Goal: Task Accomplishment & Management: Manage account settings

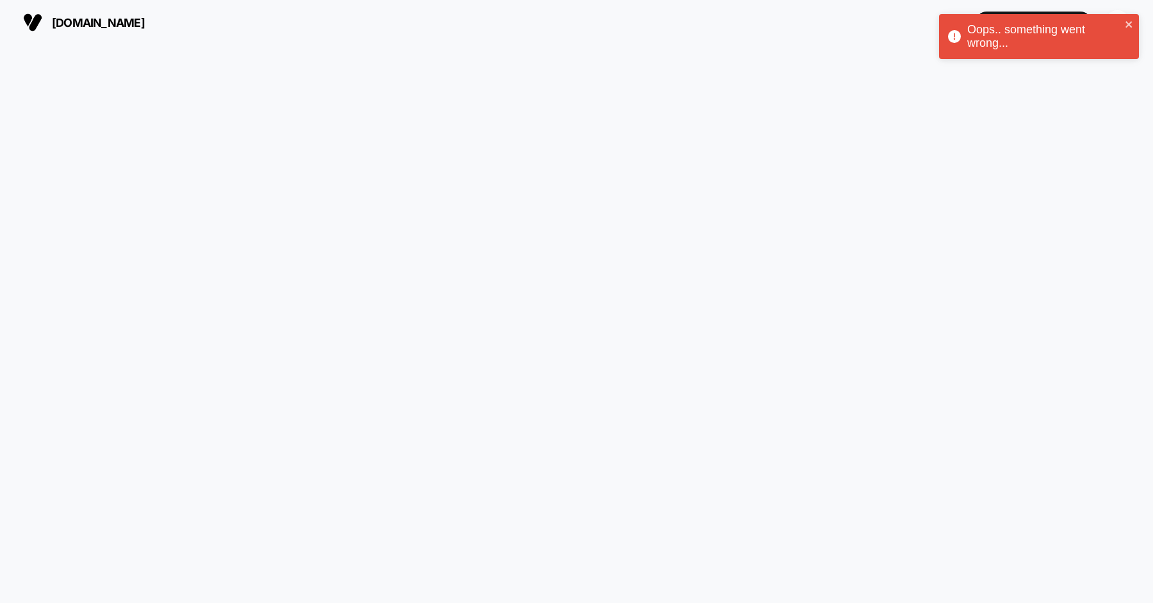
click at [1112, 28] on div "Oops.. something went wrong..." at bounding box center [1044, 36] width 154 height 27
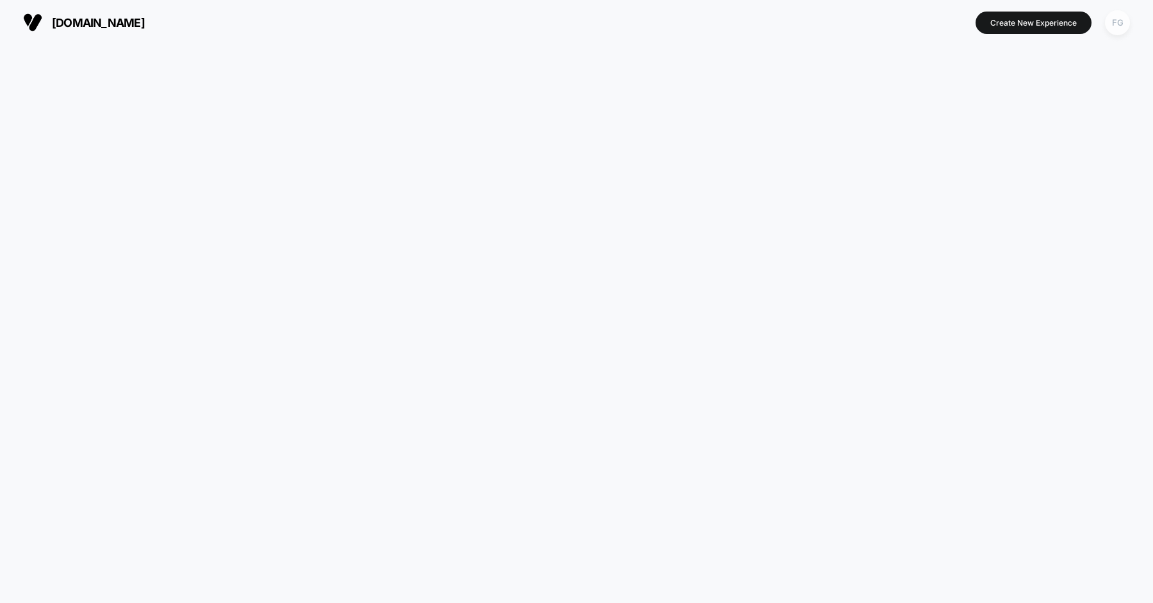
click at [1115, 24] on div "FG" at bounding box center [1117, 22] width 25 height 25
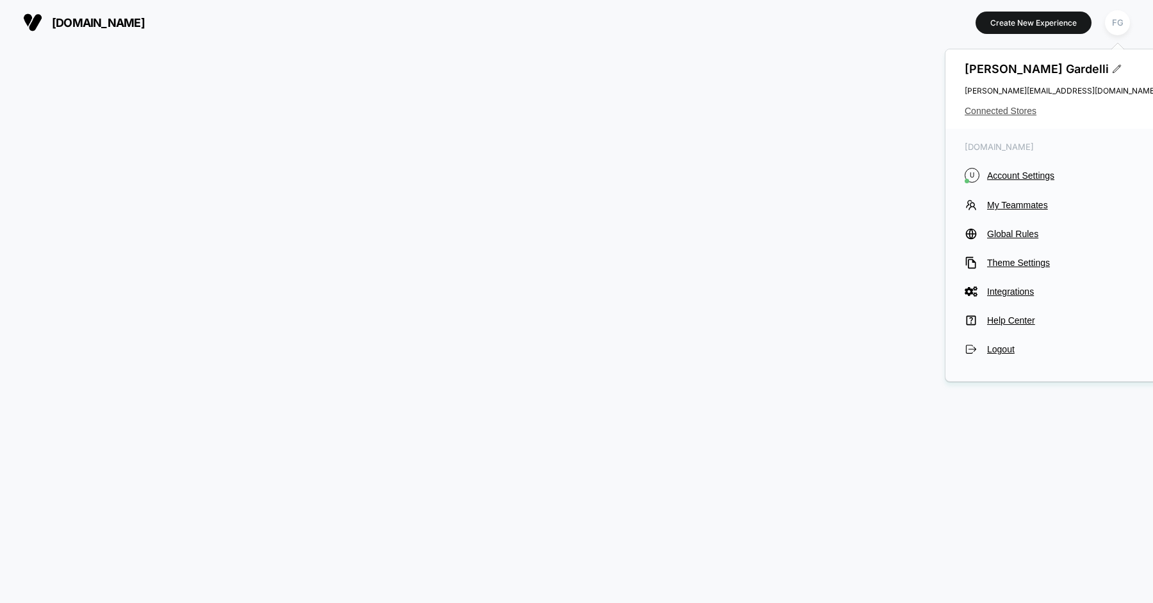
click at [1012, 111] on span "Connected Stores" at bounding box center [1061, 111] width 192 height 10
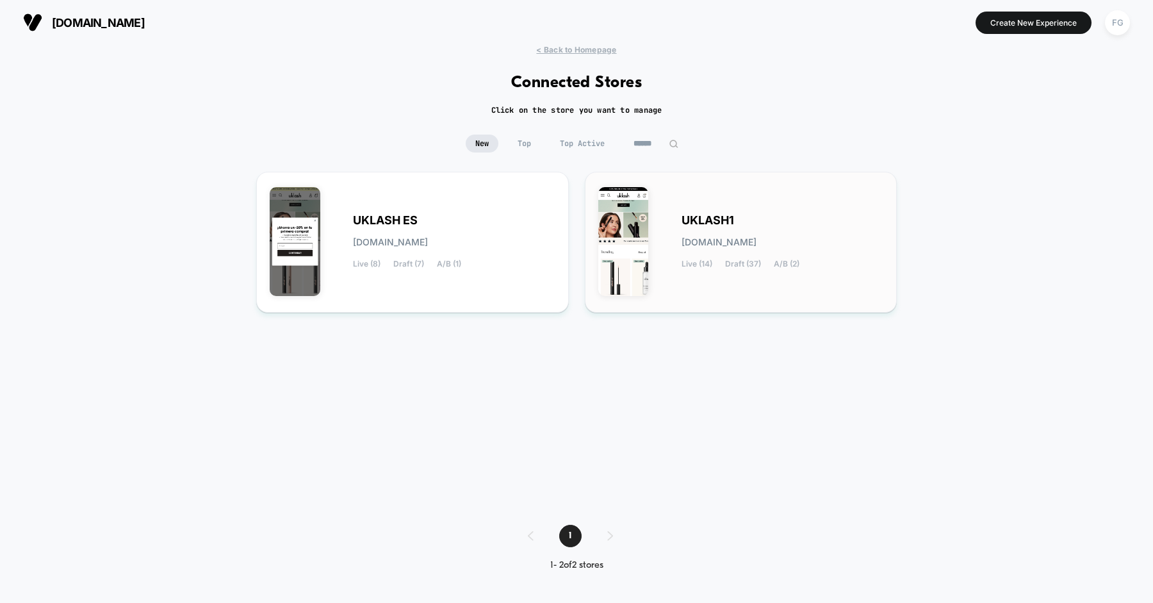
click at [741, 261] on span "Draft (37)" at bounding box center [743, 263] width 36 height 9
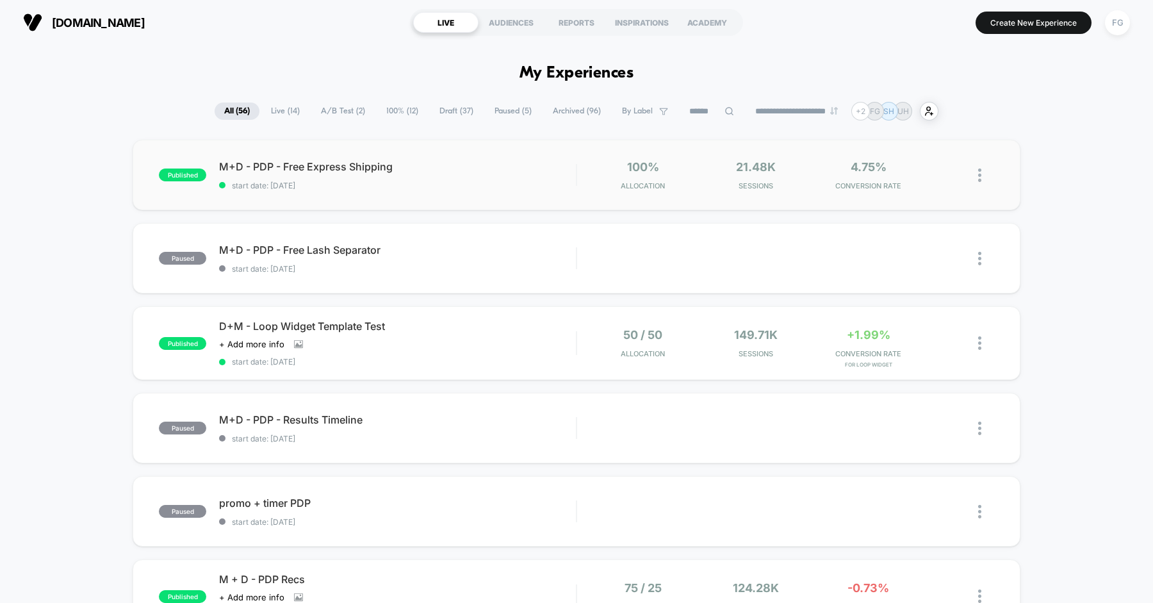
click at [978, 170] on img at bounding box center [979, 174] width 3 height 13
click at [933, 159] on div "Pause" at bounding box center [913, 161] width 115 height 29
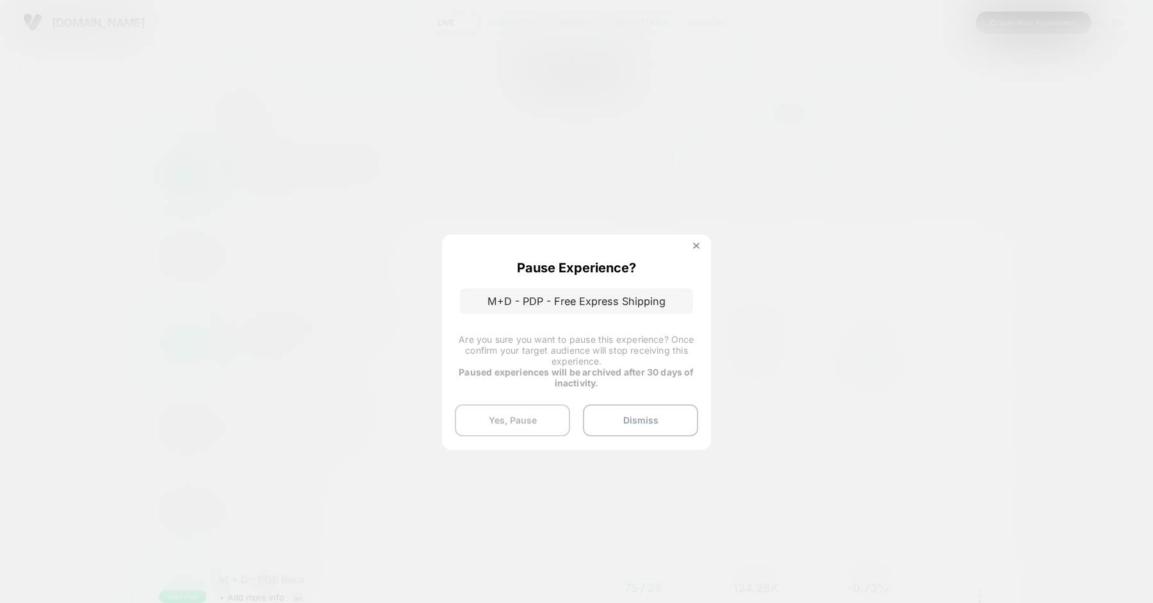
click at [537, 416] on button "Yes, Pause" at bounding box center [512, 420] width 115 height 32
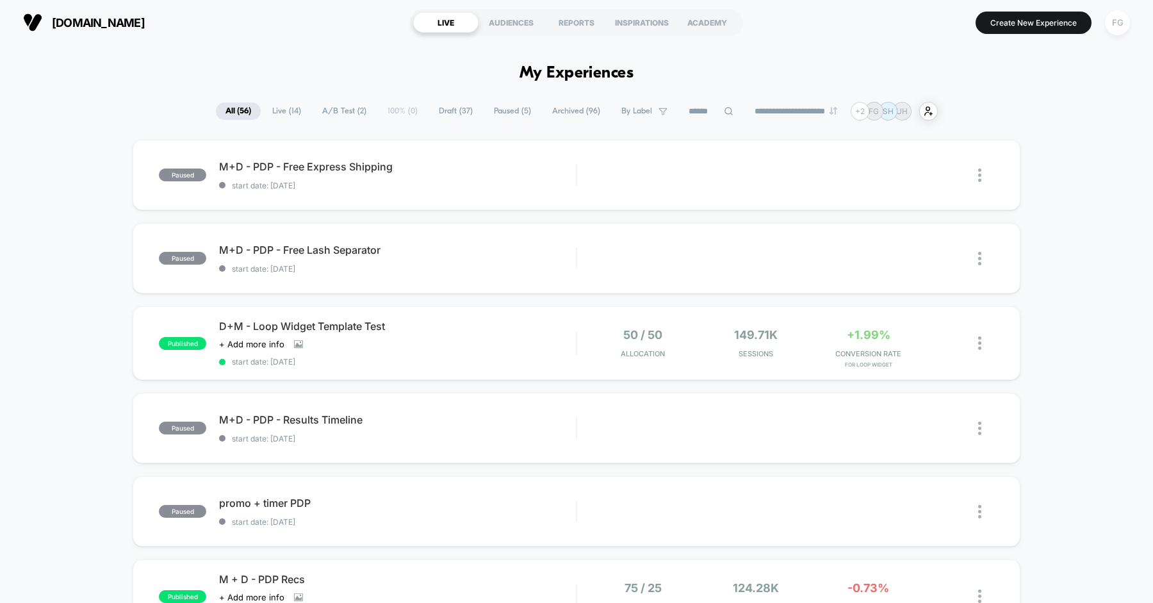
click at [1120, 29] on div "FG" at bounding box center [1117, 22] width 25 height 25
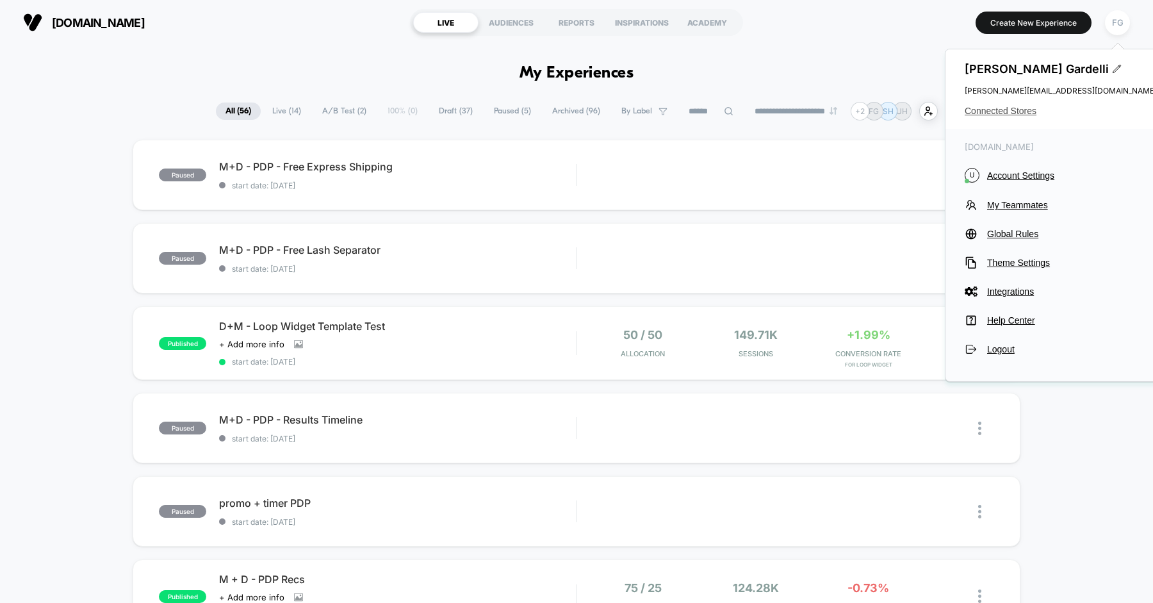
click at [1016, 111] on span "Connected Stores" at bounding box center [1061, 111] width 192 height 10
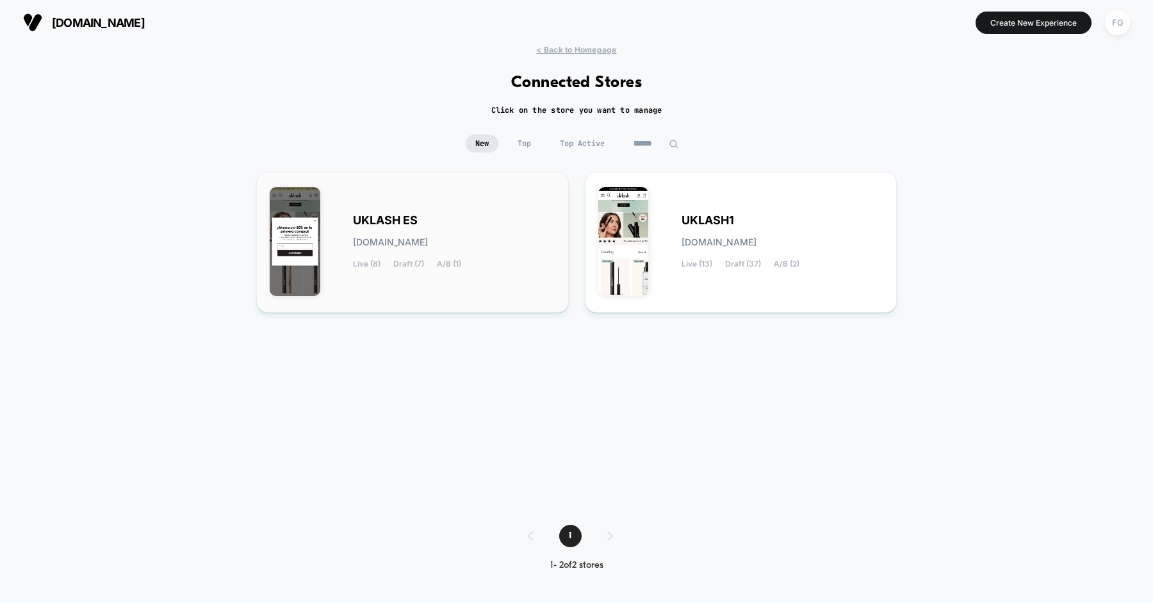
click at [461, 266] on div "UKLASH ES uklash-es.myshopify.com Live (8) Draft (7) A/B (1)" at bounding box center [454, 242] width 202 height 53
